Goal: Navigation & Orientation: Find specific page/section

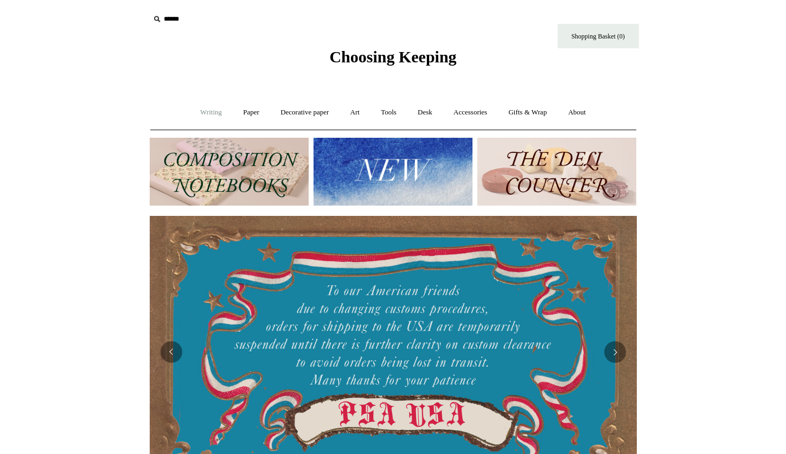
click at [208, 112] on link "Writing +" at bounding box center [210, 112] width 41 height 29
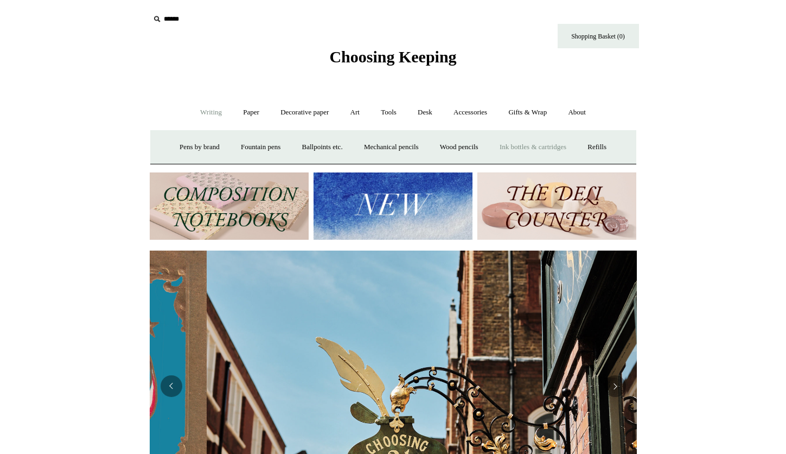
scroll to position [0, 487]
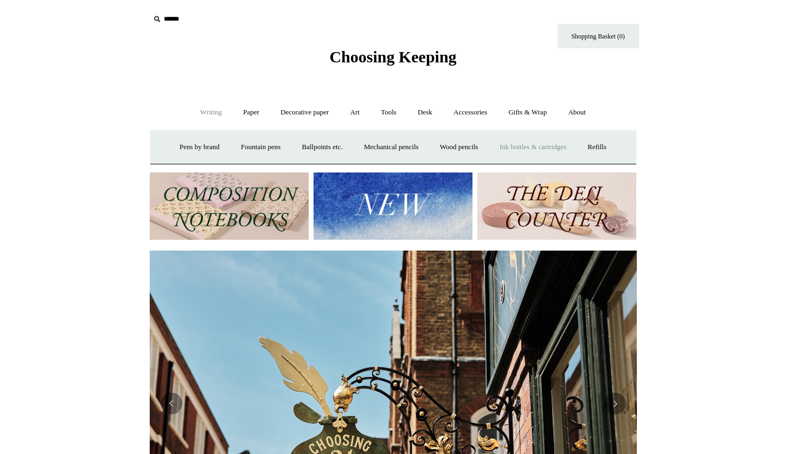
click at [533, 148] on link "Ink bottles & cartridges +" at bounding box center [533, 147] width 86 height 29
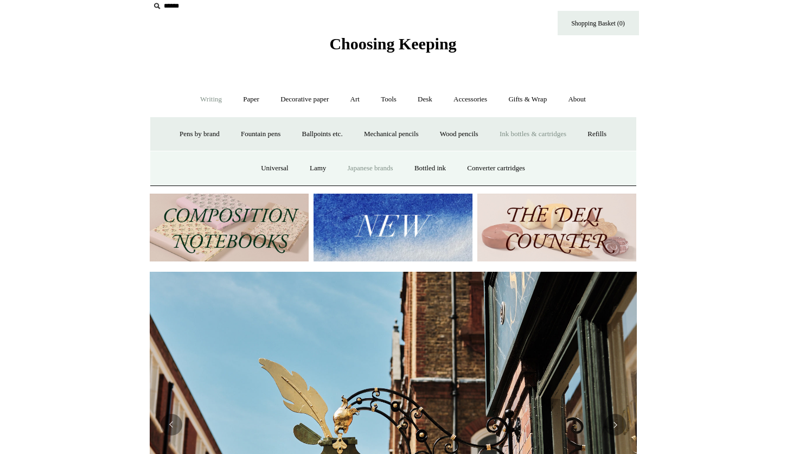
click at [363, 167] on link "Japanese brands" at bounding box center [370, 168] width 65 height 29
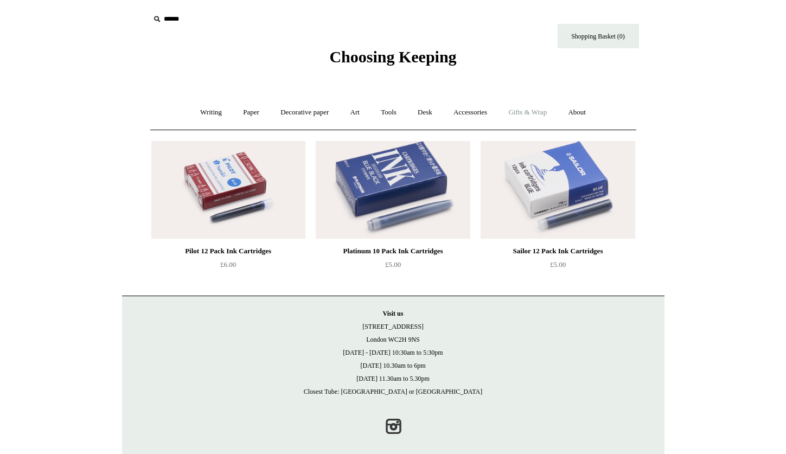
click at [530, 108] on link "Gifts & Wrap +" at bounding box center [527, 112] width 58 height 29
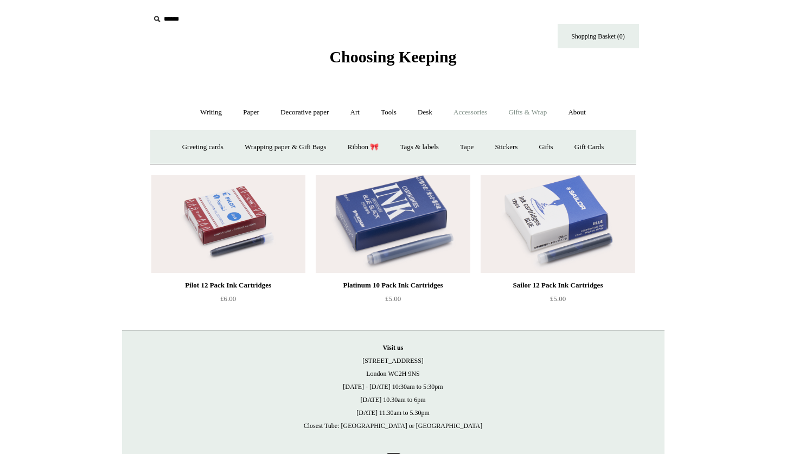
click at [485, 112] on link "Accessories +" at bounding box center [469, 112] width 53 height 29
click at [210, 113] on link "Writing +" at bounding box center [210, 112] width 41 height 29
click at [377, 59] on span "Choosing Keeping" at bounding box center [392, 57] width 127 height 18
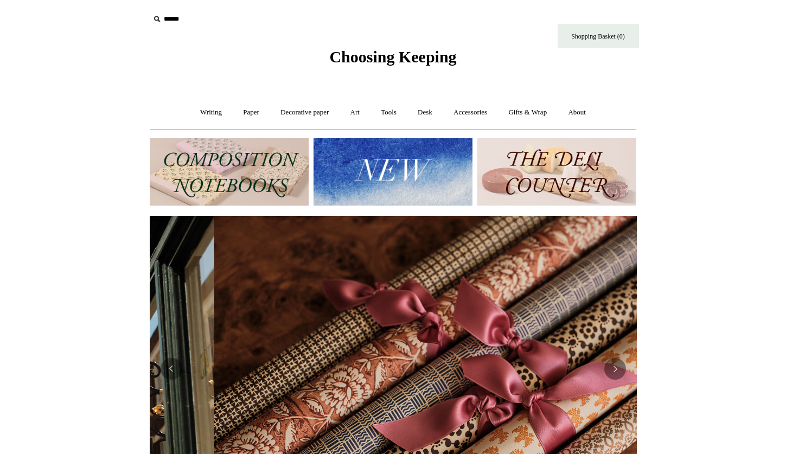
scroll to position [0, 974]
